Goal: Information Seeking & Learning: Stay updated

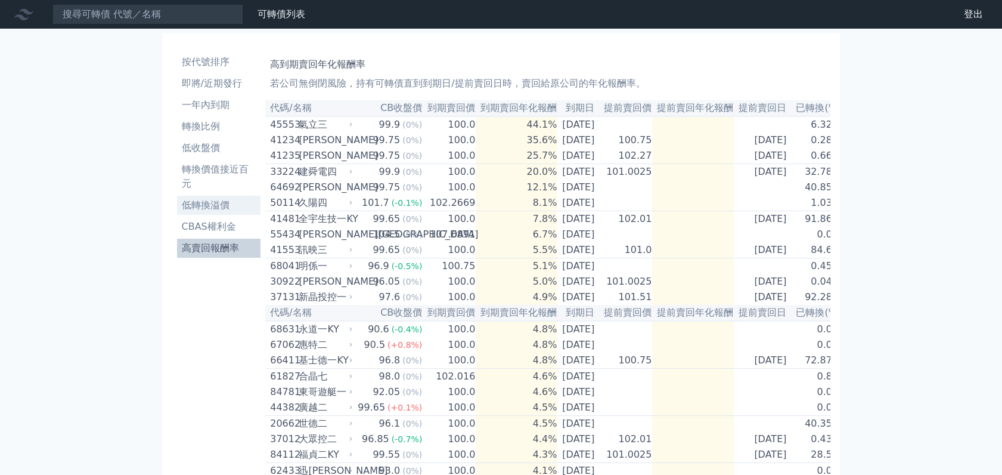
click at [202, 206] on li "低轉換溢價" at bounding box center [219, 205] width 84 height 14
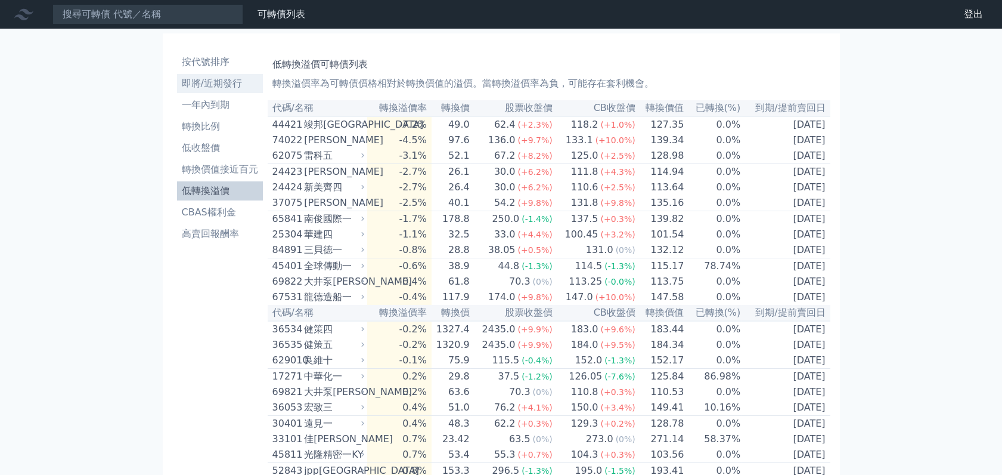
click at [227, 84] on li "即將/近期發行" at bounding box center [220, 83] width 86 height 14
